Goal: Task Accomplishment & Management: Manage account settings

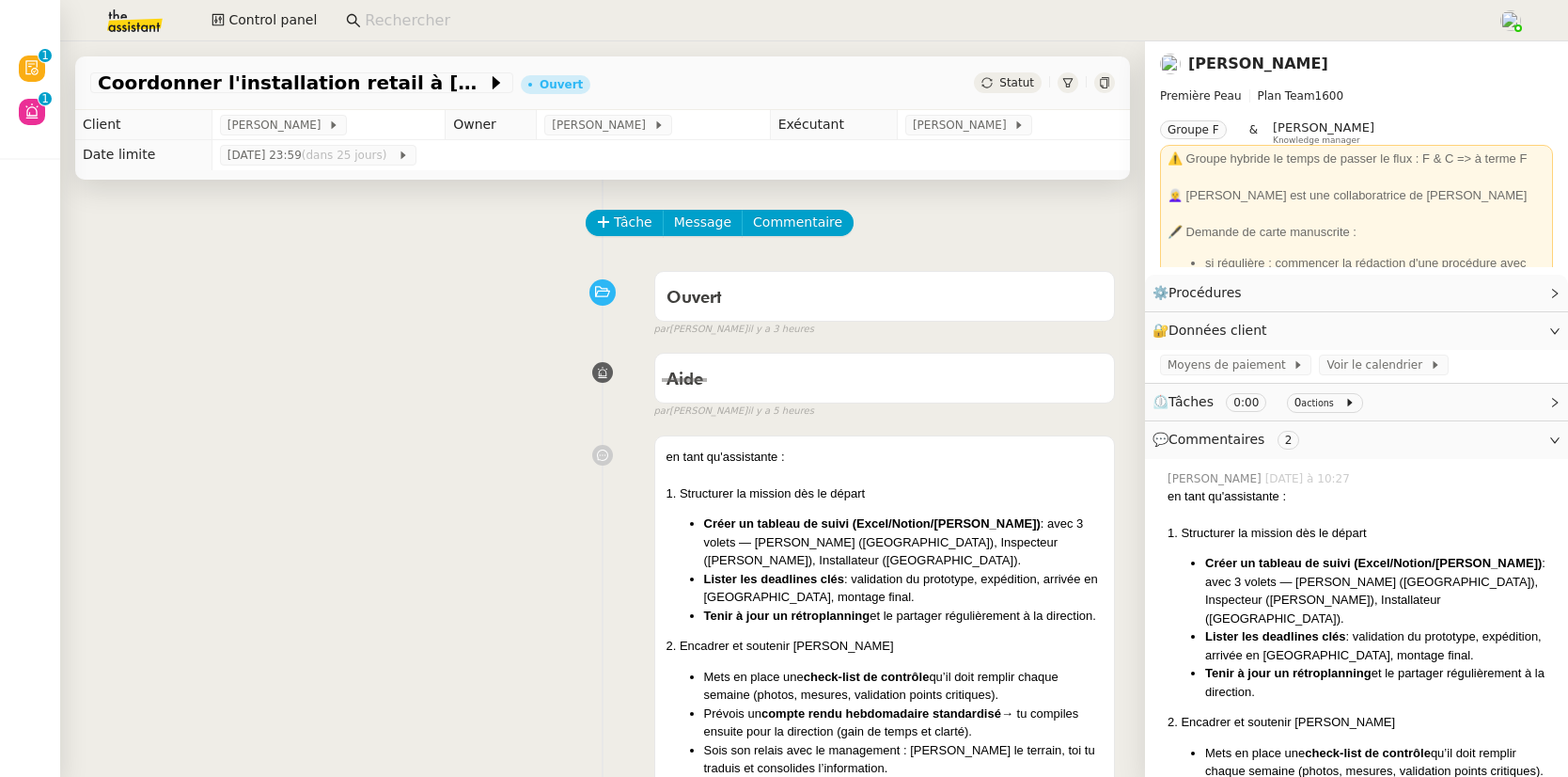
scroll to position [327, 0]
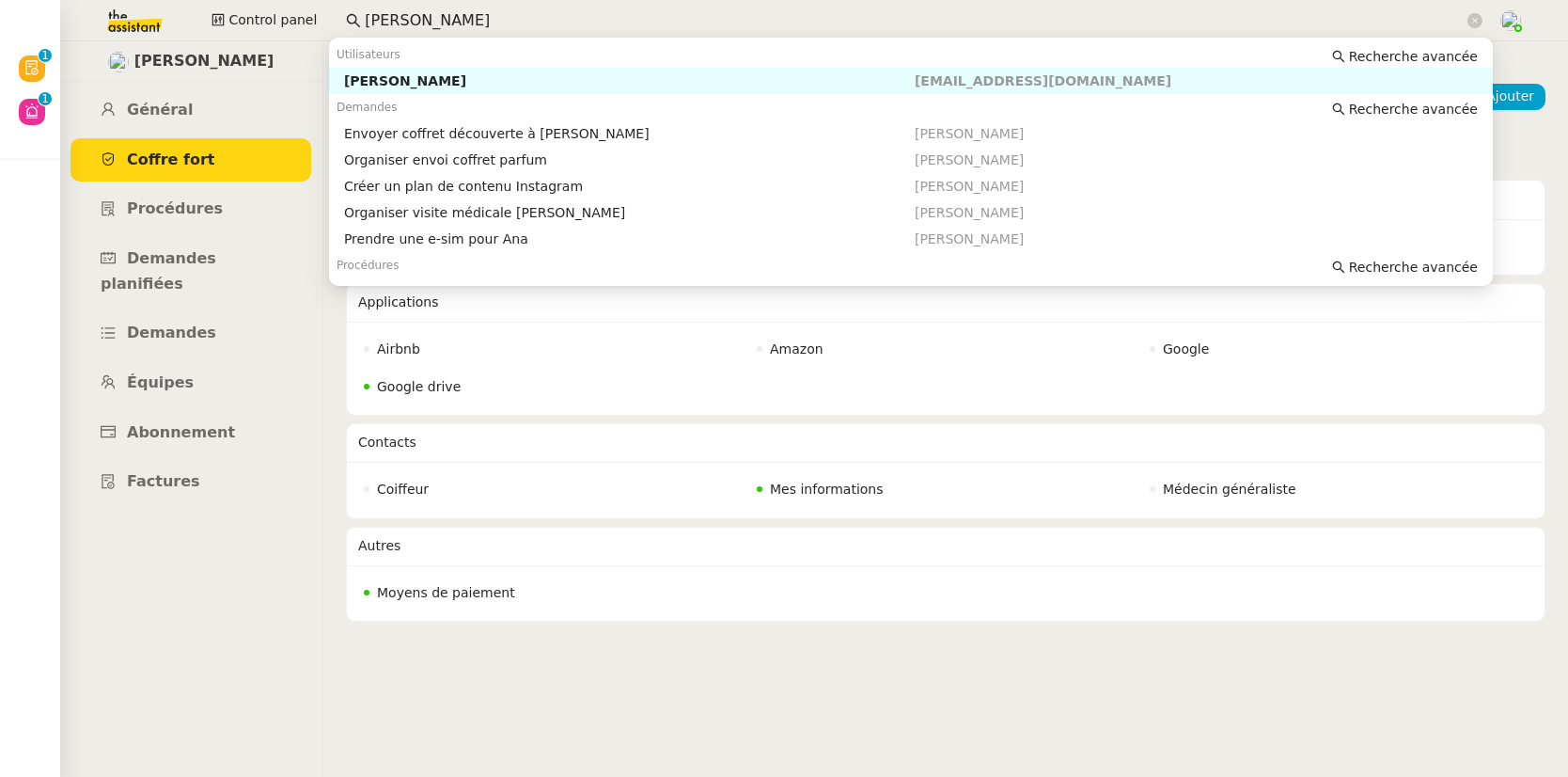
click at [430, 82] on div "[PERSON_NAME]" at bounding box center [629, 81] width 571 height 17
type input "[PERSON_NAME]"
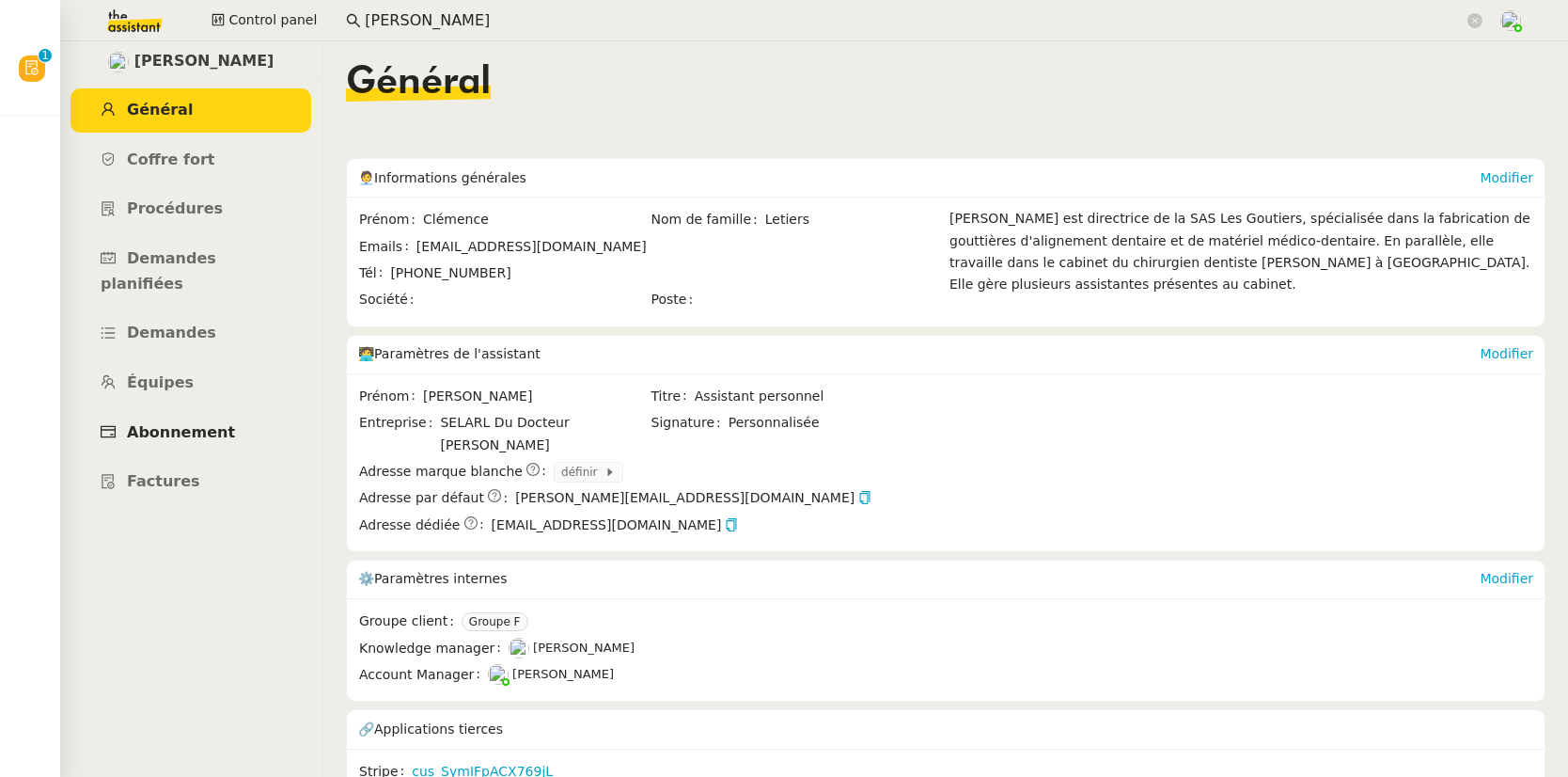
click at [190, 423] on span "Abonnement" at bounding box center [181, 432] width 108 height 17
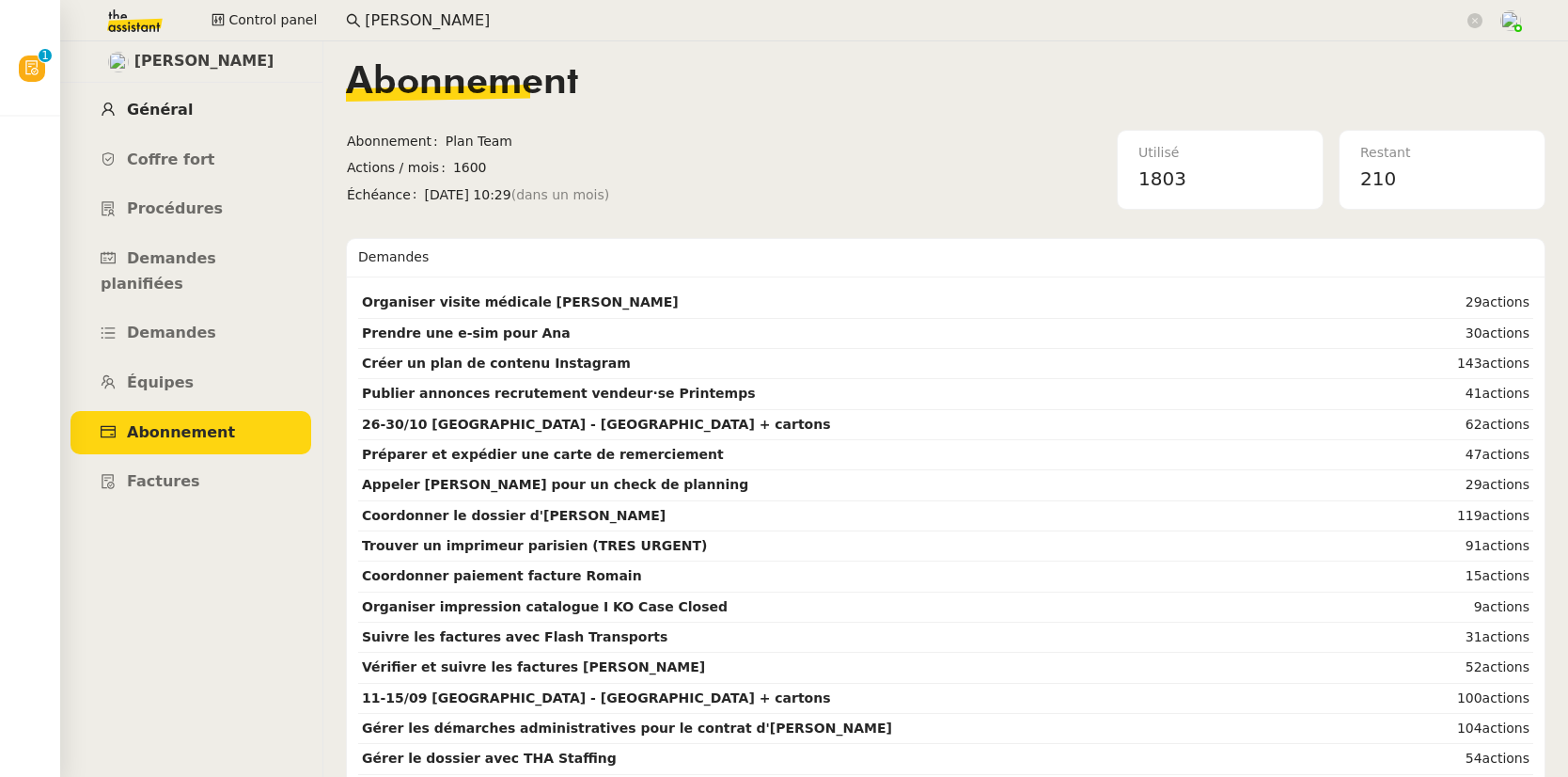
click at [185, 101] on link "Général" at bounding box center [190, 110] width 241 height 44
